Goal: Navigation & Orientation: Find specific page/section

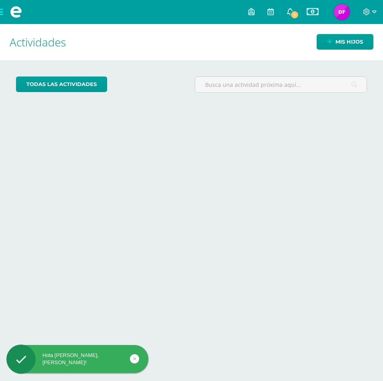
click at [293, 13] on span "1" at bounding box center [294, 14] width 9 height 9
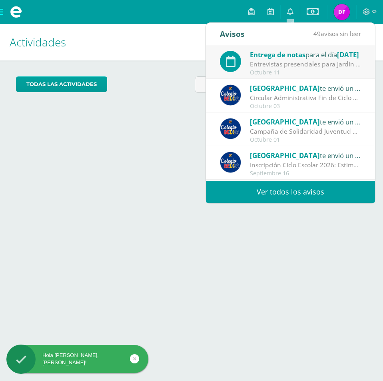
click at [291, 65] on div "Entrevistas presenciales para Jardín Infantil, Maternal, Prepárvulos, Párvulos." at bounding box center [305, 64] width 111 height 9
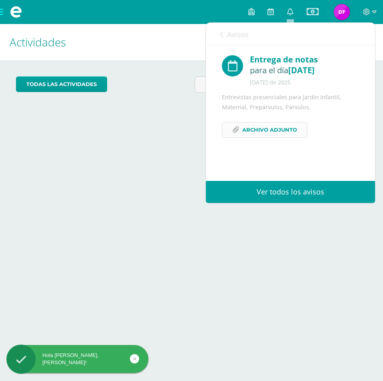
click at [276, 126] on span "Archivo Adjunto" at bounding box center [269, 129] width 55 height 15
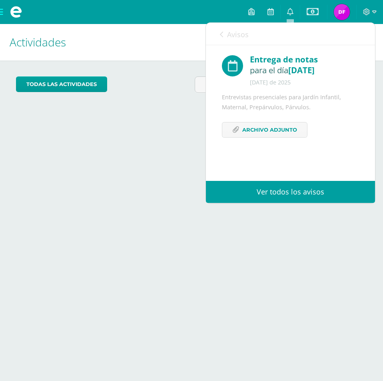
click at [193, 154] on div "Actividades Mis hijos todas las Actividades No tienes actividades Échale un vis…" at bounding box center [192, 202] width 390 height 357
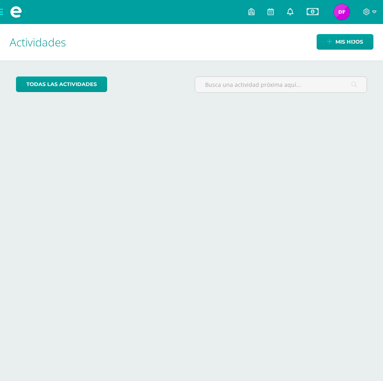
click at [292, 10] on icon at bounding box center [290, 11] width 6 height 7
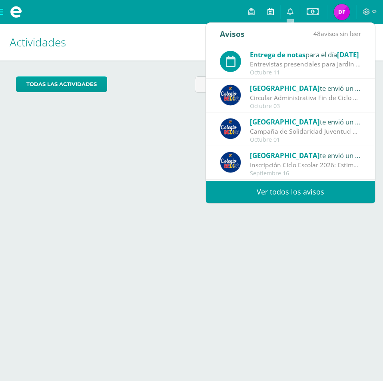
click at [272, 13] on icon at bounding box center [271, 11] width 6 height 7
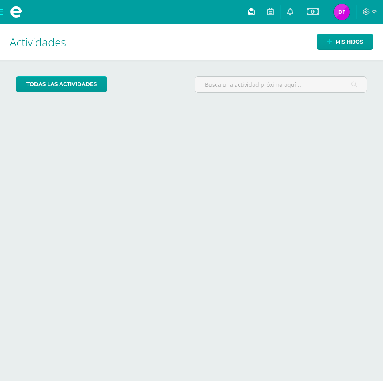
click at [254, 11] on icon at bounding box center [251, 11] width 6 height 7
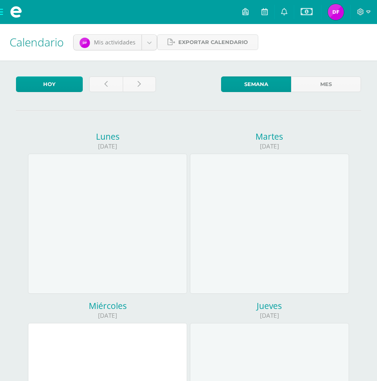
click at [335, 16] on img at bounding box center [336, 12] width 16 height 16
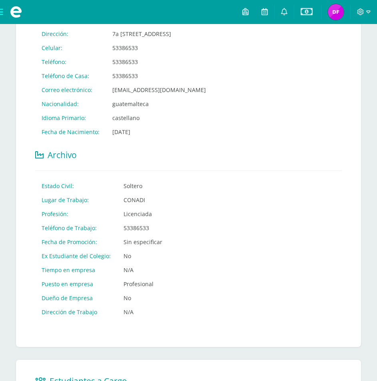
scroll to position [117, 0]
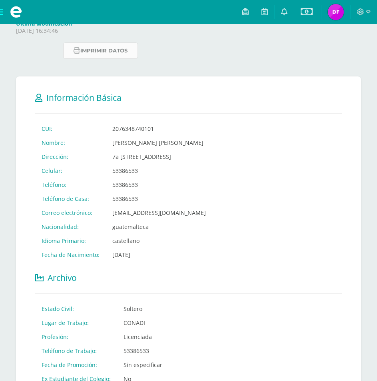
click at [109, 55] on button "Imprimir datos" at bounding box center [100, 50] width 75 height 16
